Goal: Use online tool/utility: Use online tool/utility

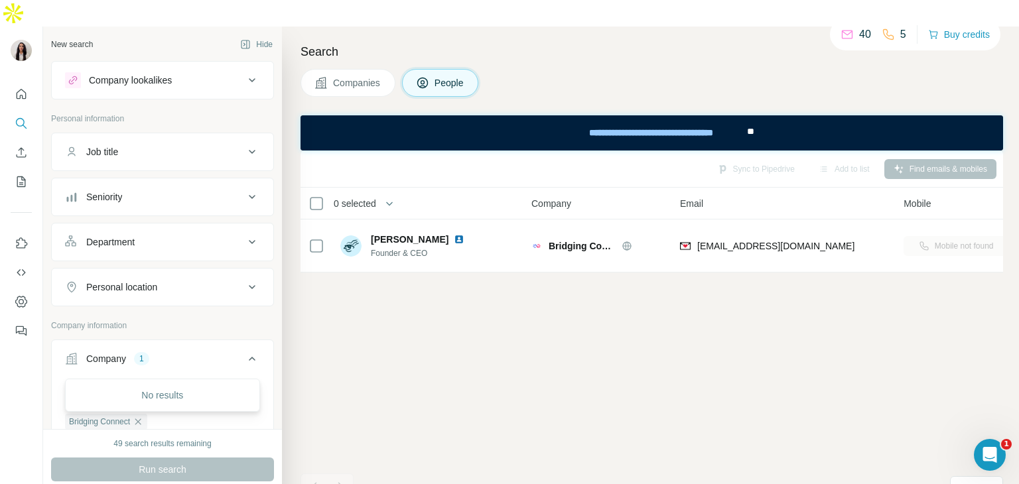
scroll to position [0, 150]
paste input "text"
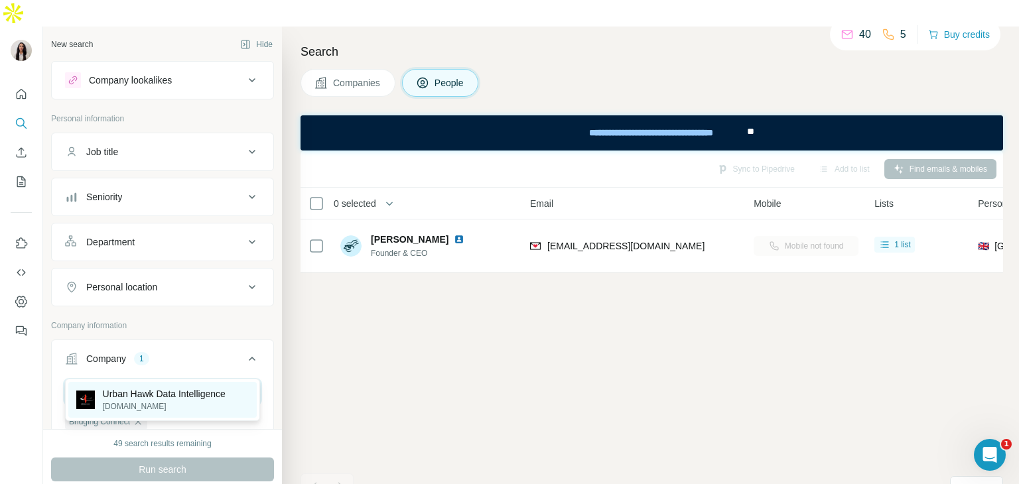
type input "**********"
click at [165, 389] on p "Urban Hawk Data Intelligence" at bounding box center [164, 394] width 123 height 13
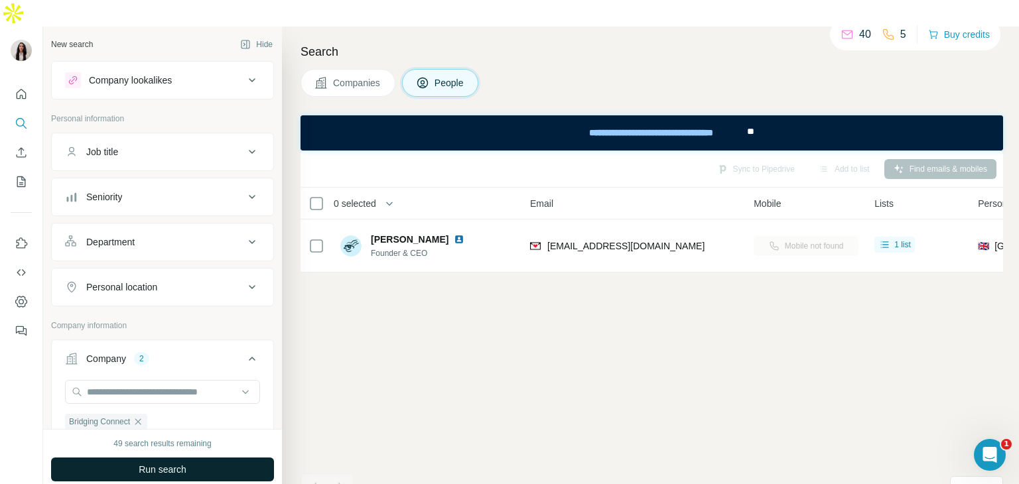
click at [185, 463] on span "Run search" at bounding box center [163, 469] width 48 height 13
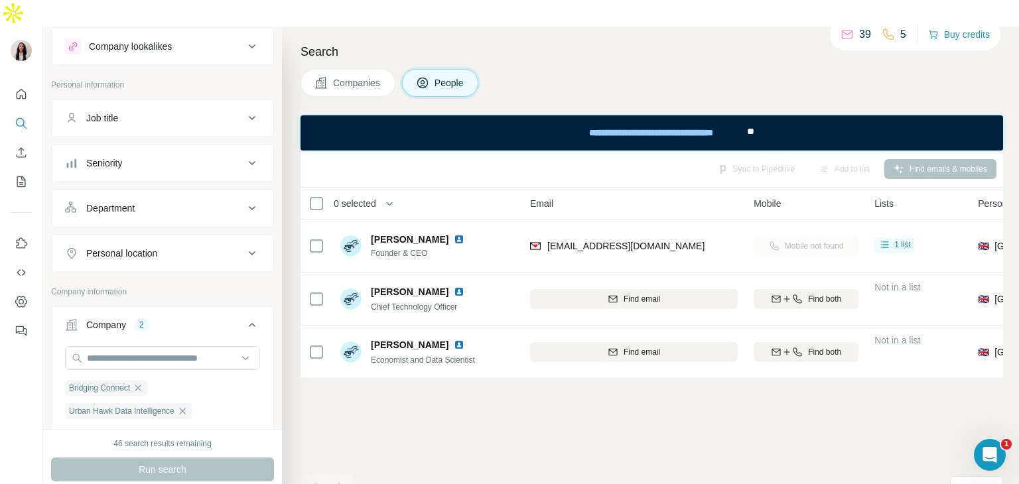
scroll to position [45, 0]
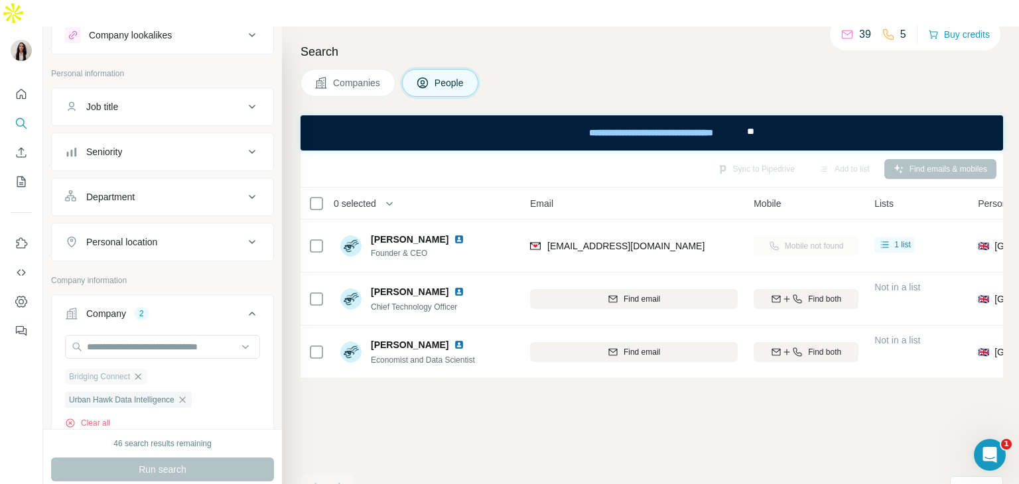
click at [143, 372] on icon "button" at bounding box center [138, 377] width 11 height 11
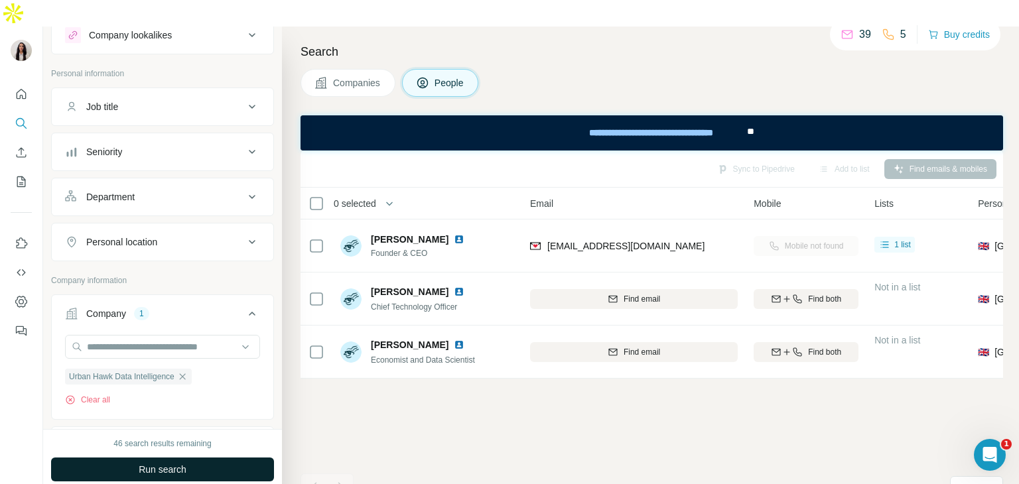
click at [183, 463] on span "Run search" at bounding box center [163, 469] width 48 height 13
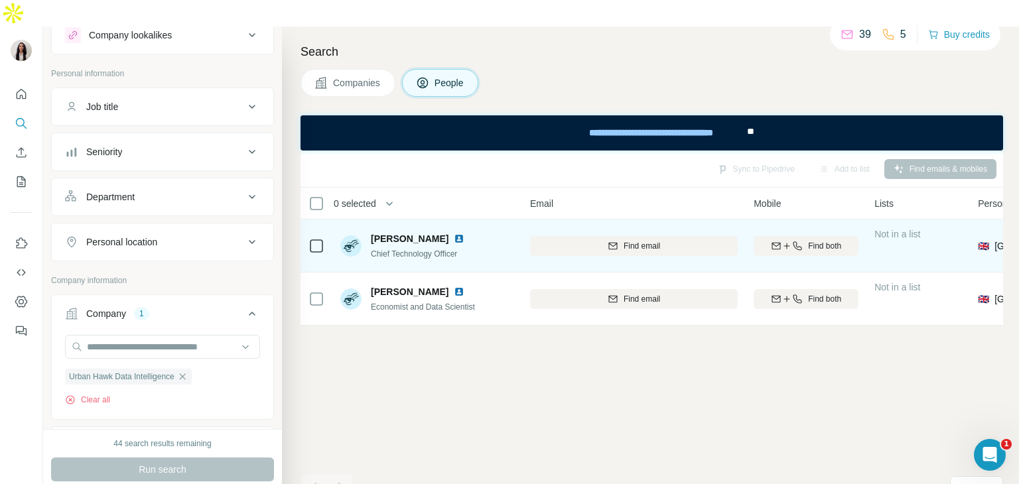
click at [454, 234] on img at bounding box center [459, 239] width 11 height 11
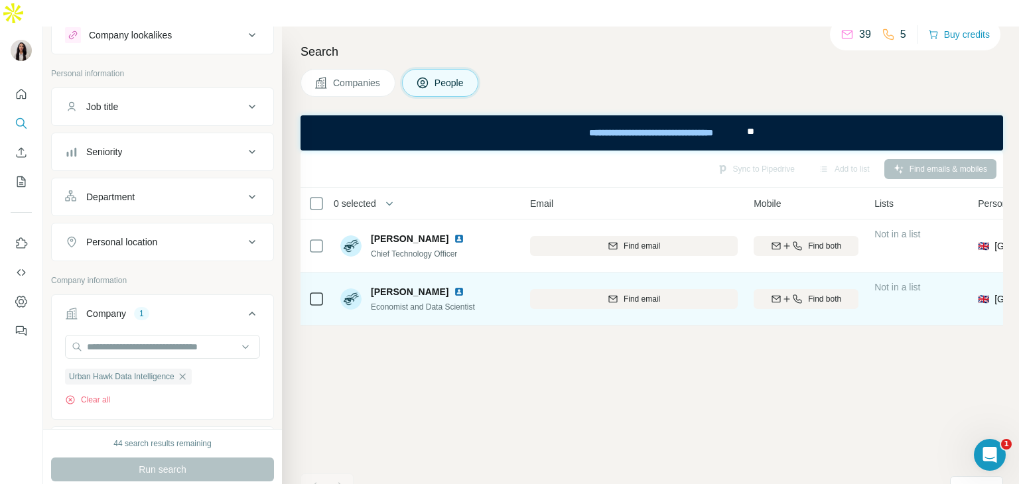
click at [454, 287] on img at bounding box center [459, 292] width 11 height 11
